Goal: Check status: Check status

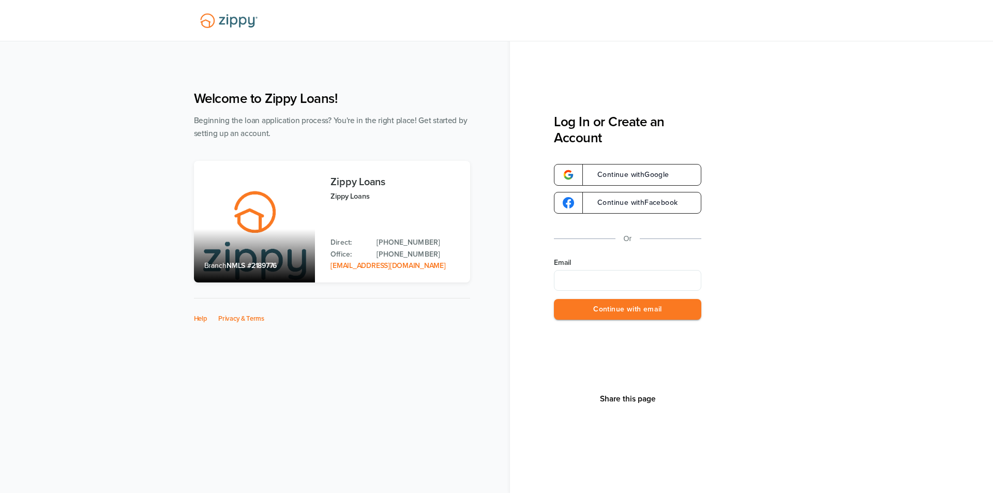
click at [589, 260] on label "Email" at bounding box center [627, 263] width 147 height 10
click at [589, 270] on input "Email" at bounding box center [627, 280] width 147 height 21
click at [591, 272] on input "Email" at bounding box center [627, 280] width 147 height 21
type input "**********"
click at [610, 308] on button "Continue with email" at bounding box center [627, 309] width 147 height 21
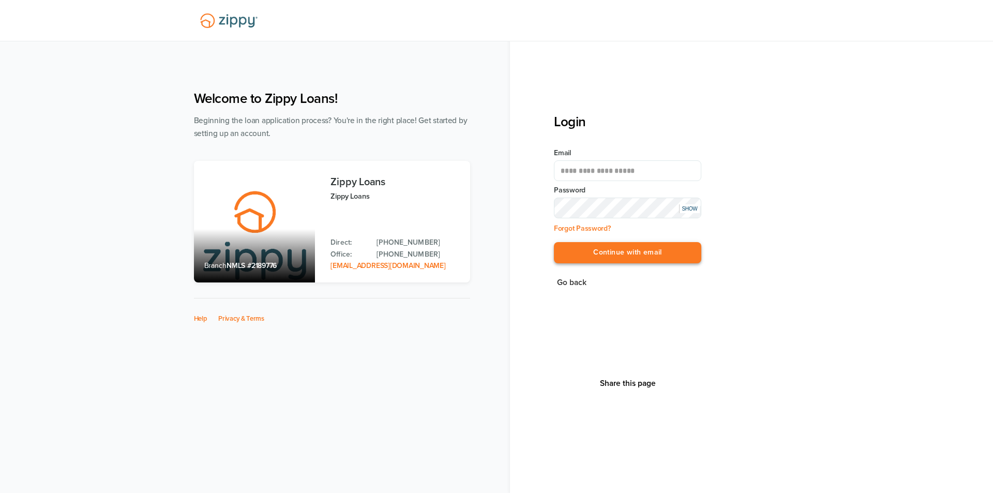
click at [612, 250] on button "Continue with email" at bounding box center [627, 252] width 147 height 21
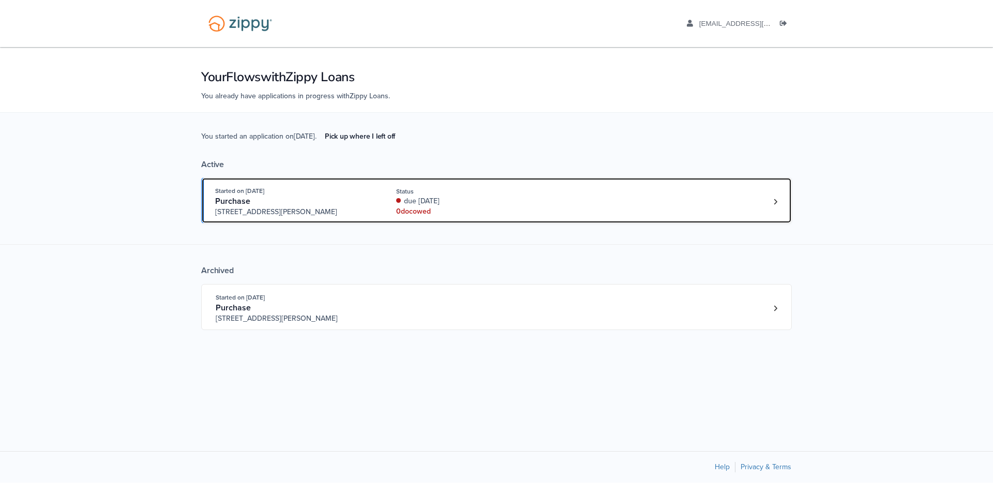
click at [573, 208] on div "Started on Aug. 27th, 2025 Purchase 3612 Hawthorn Dr, Jackson, MI, 49201 Status…" at bounding box center [491, 202] width 552 height 32
click at [437, 206] on div "0 doc owed" at bounding box center [465, 211] width 138 height 10
click at [481, 196] on div "due 17 days ago" at bounding box center [465, 201] width 138 height 10
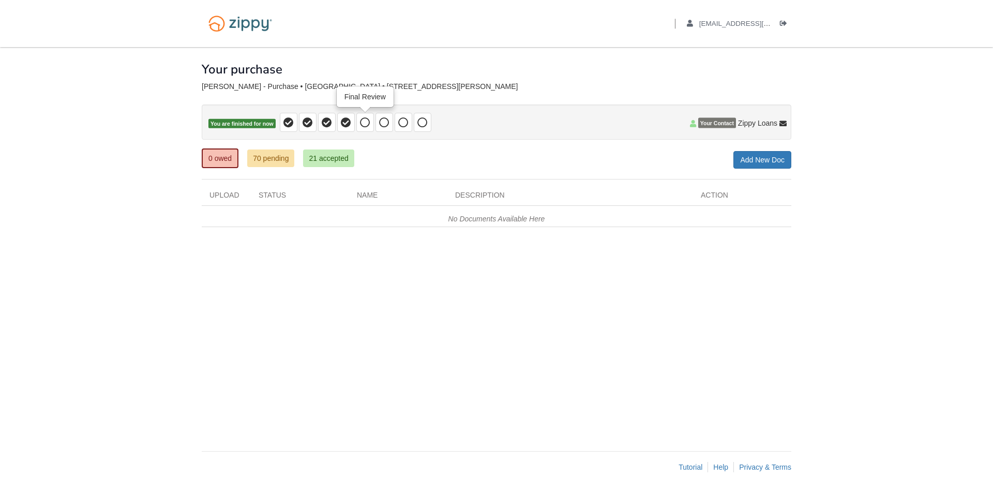
click at [367, 125] on icon at bounding box center [365, 122] width 10 height 10
click at [362, 125] on icon at bounding box center [365, 122] width 10 height 10
click at [396, 123] on span at bounding box center [404, 122] width 18 height 19
click at [370, 117] on span at bounding box center [365, 122] width 18 height 19
click at [389, 121] on icon at bounding box center [384, 122] width 10 height 10
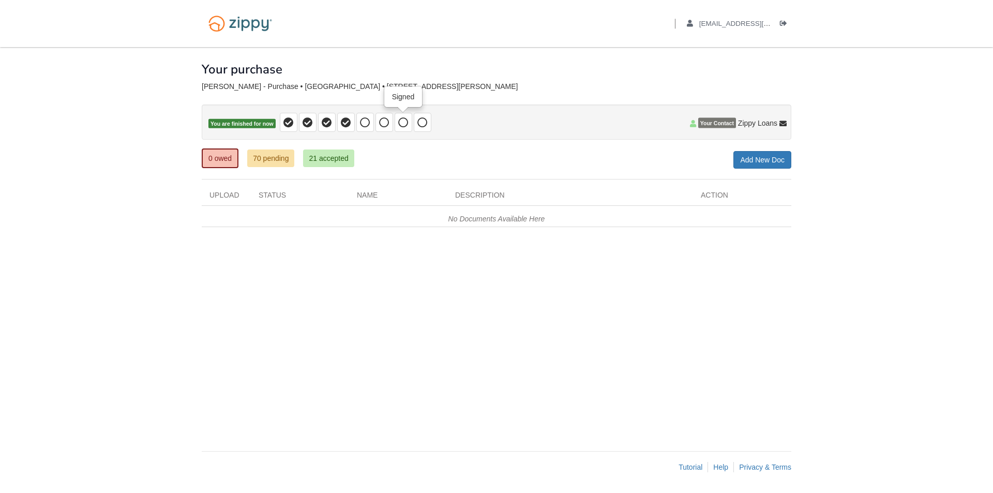
click at [397, 121] on span at bounding box center [404, 122] width 18 height 19
drag, startPoint x: 409, startPoint y: 119, endPoint x: 421, endPoint y: 121, distance: 12.0
click at [409, 119] on span at bounding box center [404, 122] width 18 height 19
click at [423, 121] on icon at bounding box center [422, 122] width 10 height 10
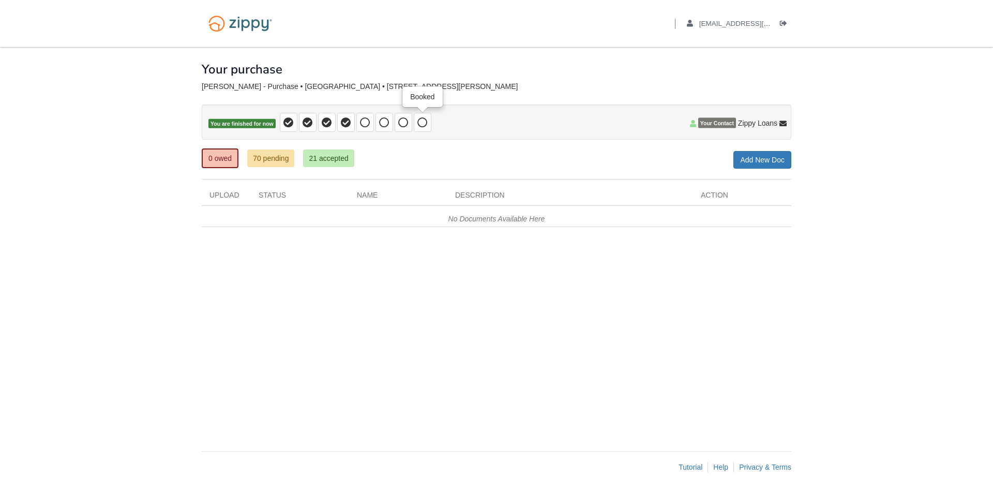
click at [423, 121] on icon at bounding box center [422, 122] width 10 height 10
click at [422, 121] on icon at bounding box center [422, 122] width 10 height 10
drag, startPoint x: 422, startPoint y: 121, endPoint x: 391, endPoint y: 125, distance: 31.3
click at [419, 122] on icon at bounding box center [422, 122] width 10 height 10
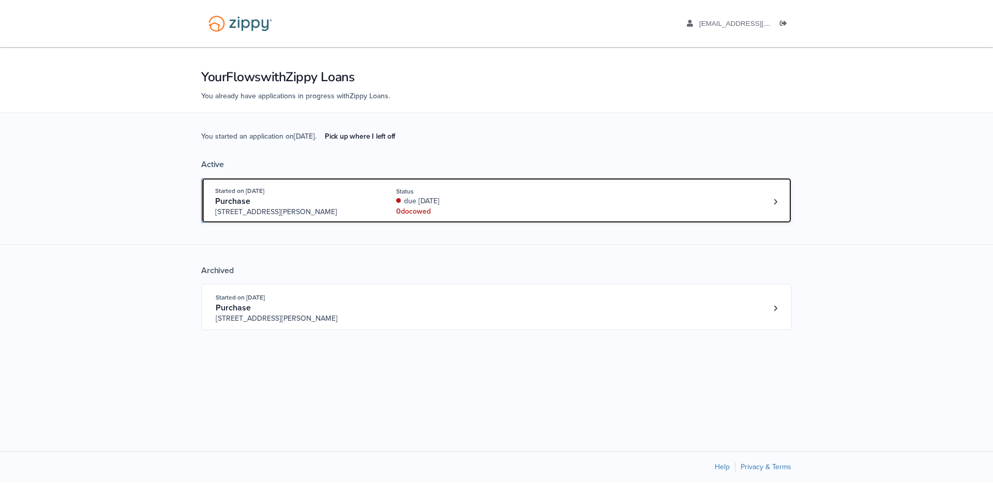
click at [471, 200] on div "due [DATE]" at bounding box center [465, 201] width 138 height 10
